Goal: Navigation & Orientation: Find specific page/section

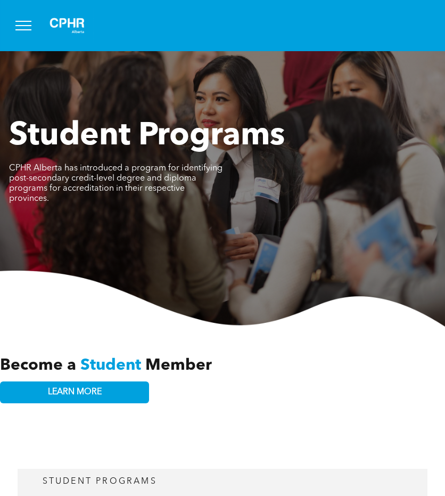
scroll to position [2772, 0]
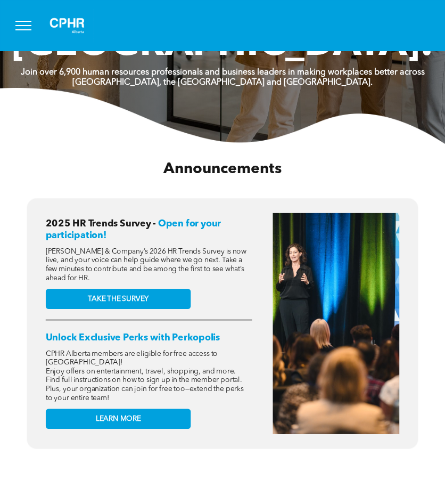
scroll to position [160, 0]
